Goal: Obtain resource: Download file/media

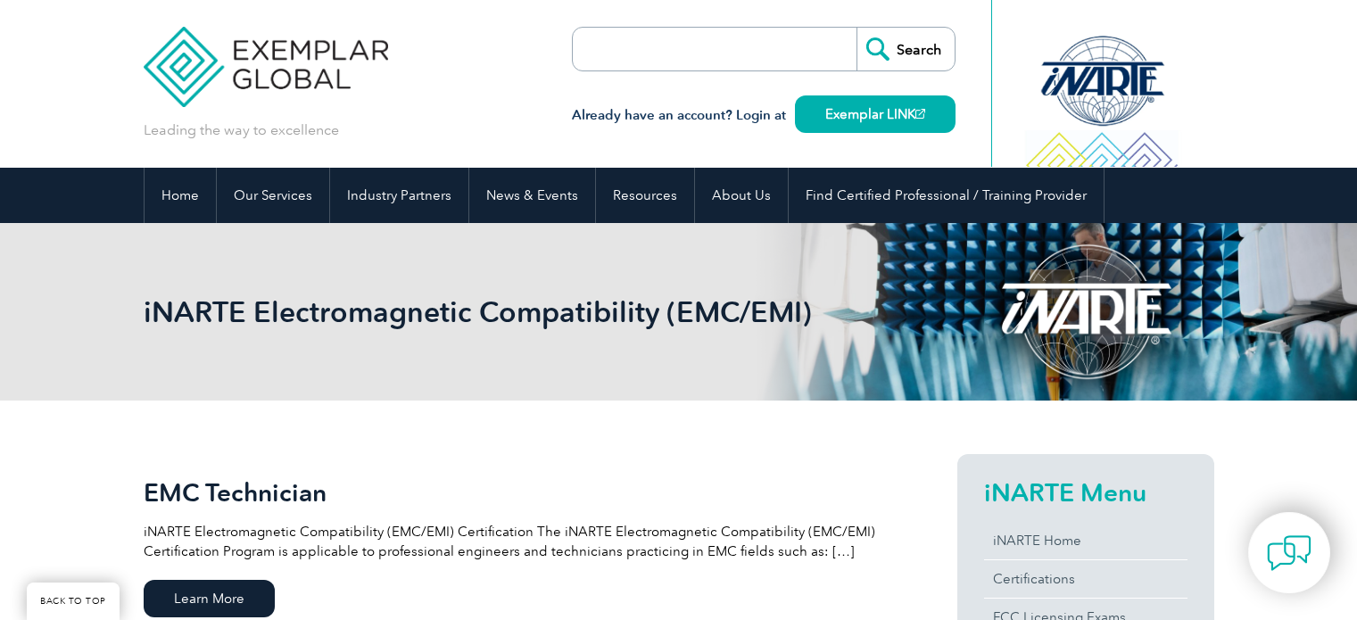
scroll to position [467, 0]
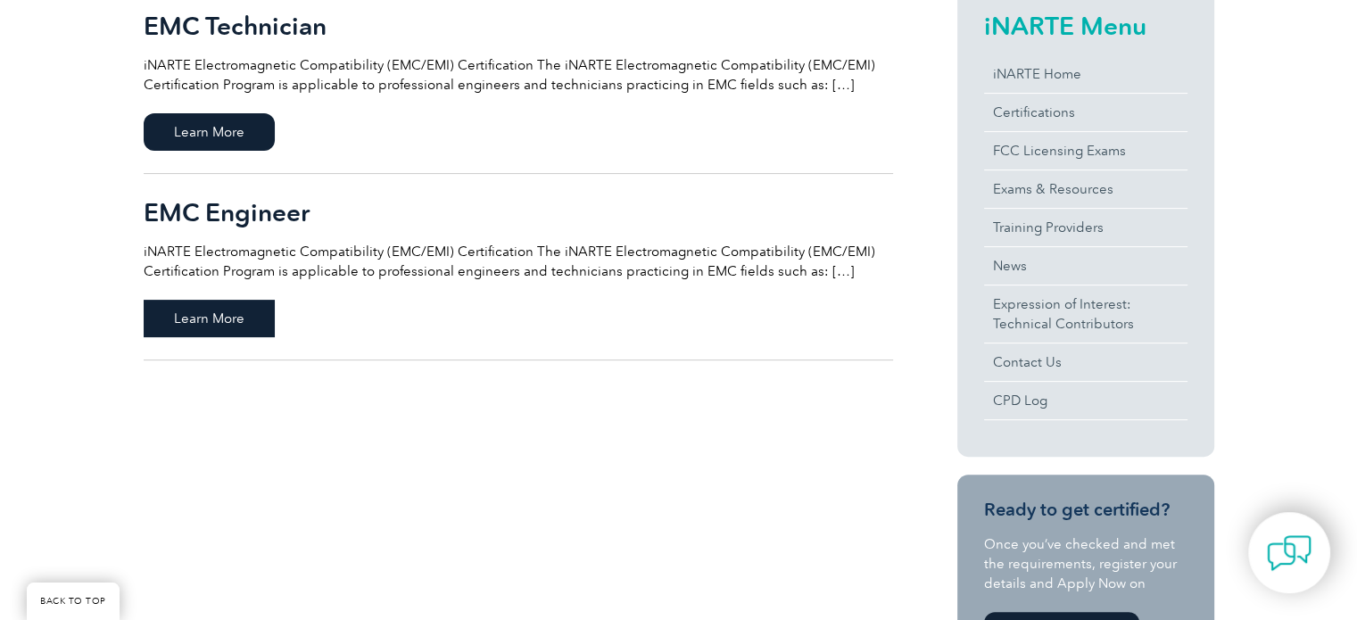
click at [202, 320] on span "Learn More" at bounding box center [209, 318] width 131 height 37
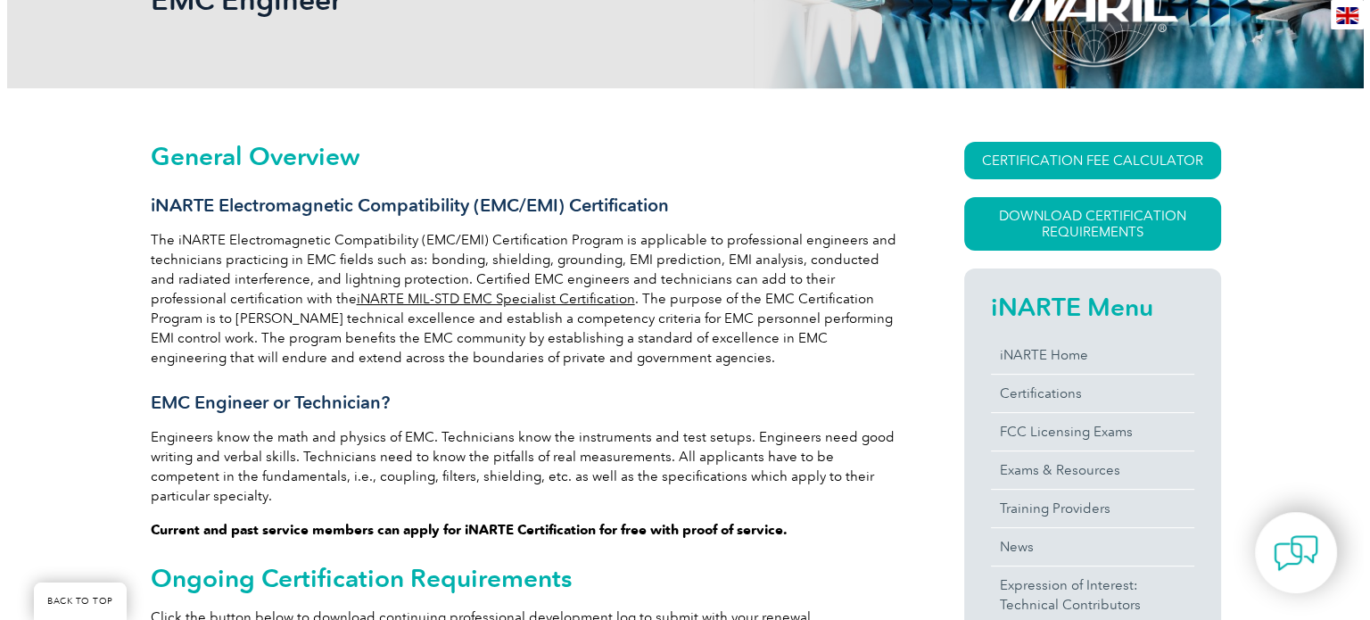
scroll to position [326, 0]
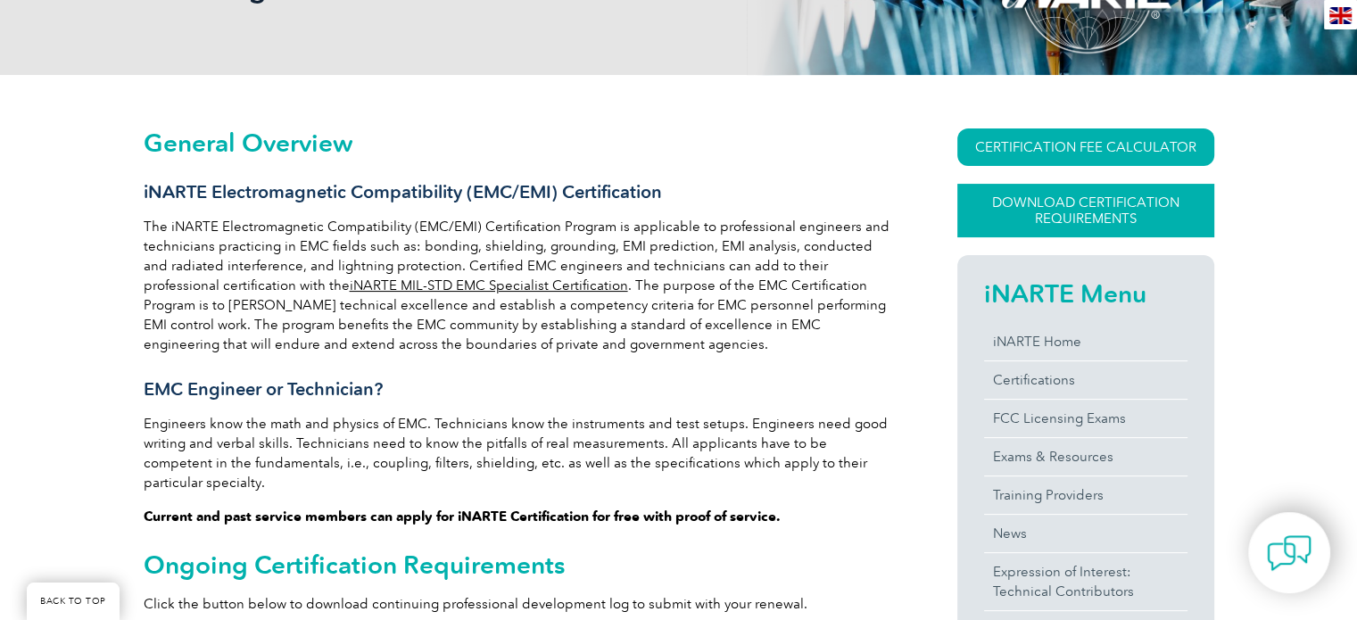
click at [1113, 210] on link "Download Certification Requirements" at bounding box center [1085, 211] width 257 height 54
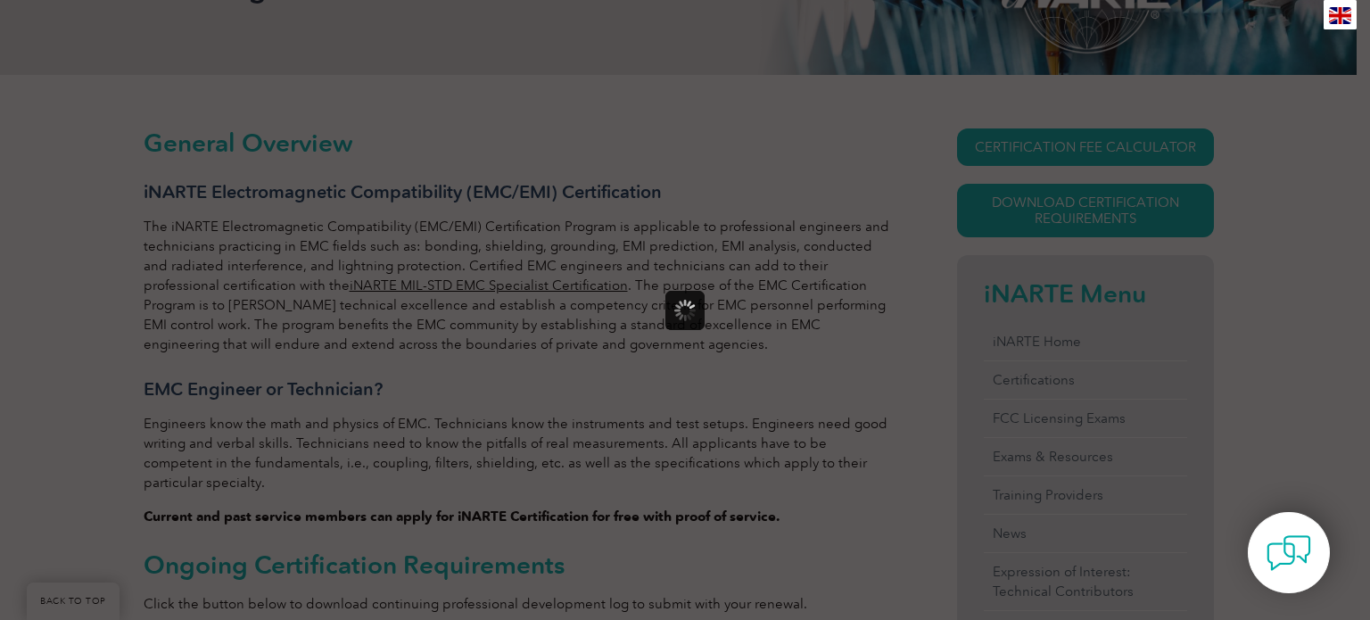
scroll to position [0, 0]
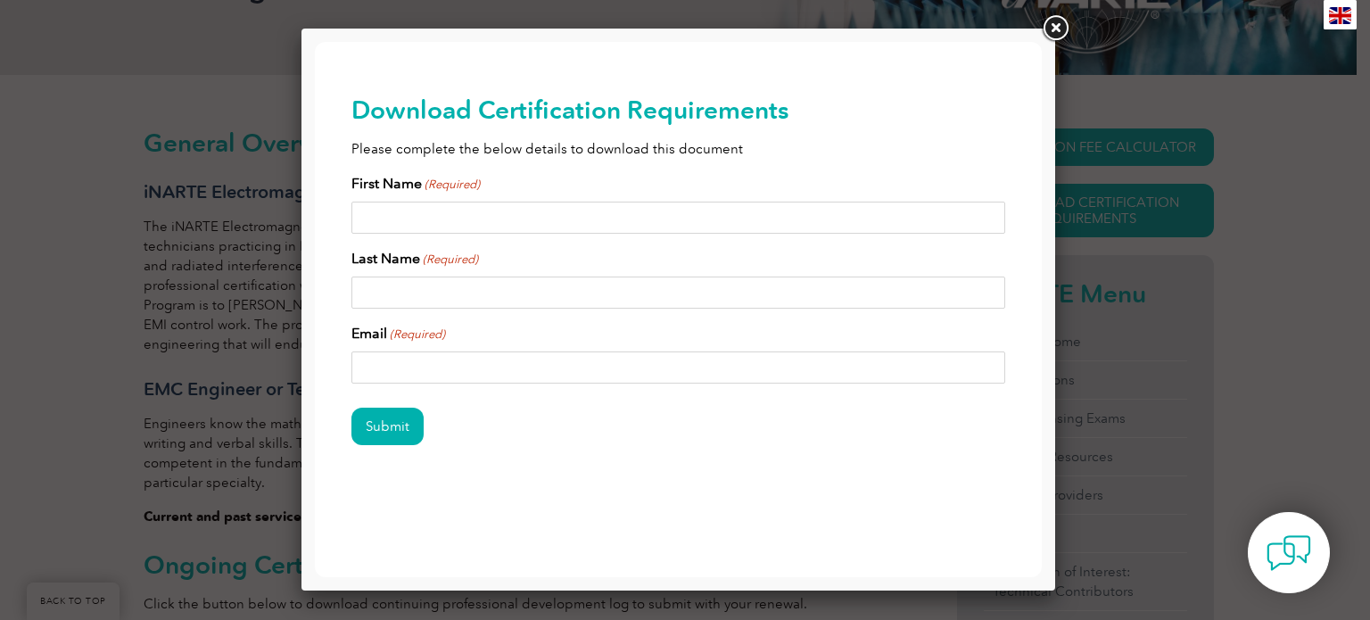
click at [515, 220] on input "First Name (Required)" at bounding box center [679, 218] width 655 height 32
type input "mohammadreza"
type input "mehranpour"
type input "mehranpour@gmail.com"
click at [385, 430] on input "Submit" at bounding box center [388, 426] width 72 height 37
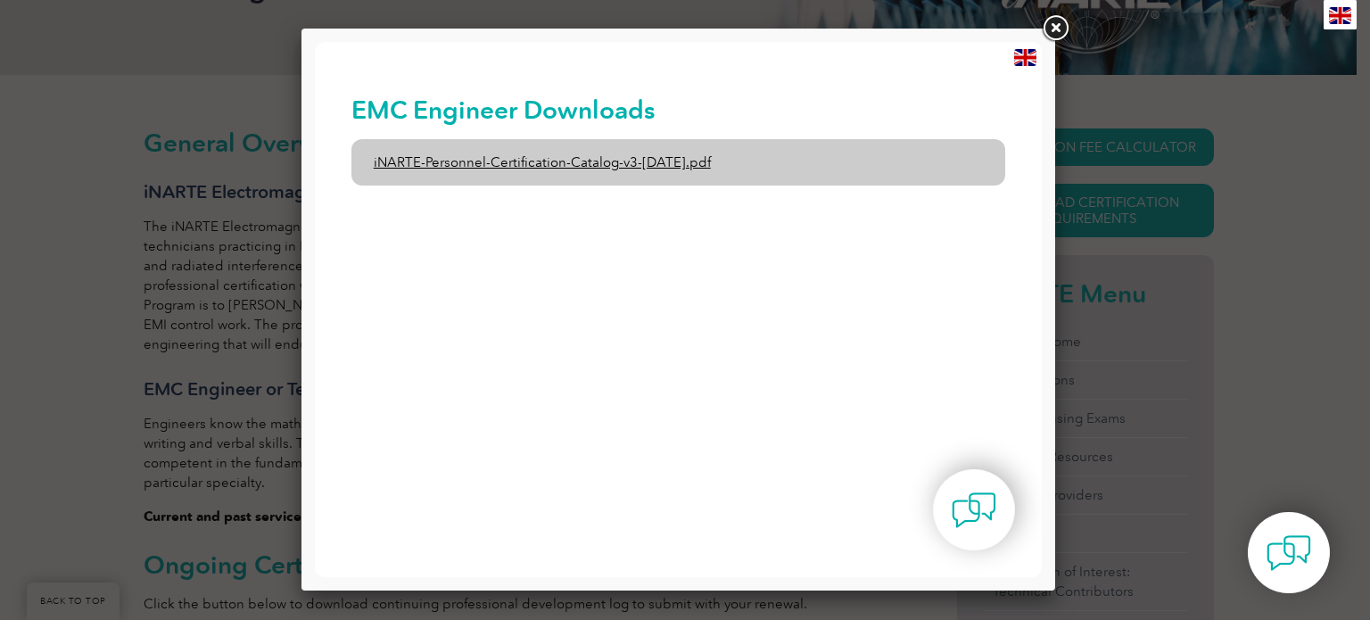
click at [689, 166] on link "iNARTE-Personnel-Certification-Catalog-v3-1-Dec2024.pdf" at bounding box center [679, 162] width 655 height 46
